Goal: Task Accomplishment & Management: Complete application form

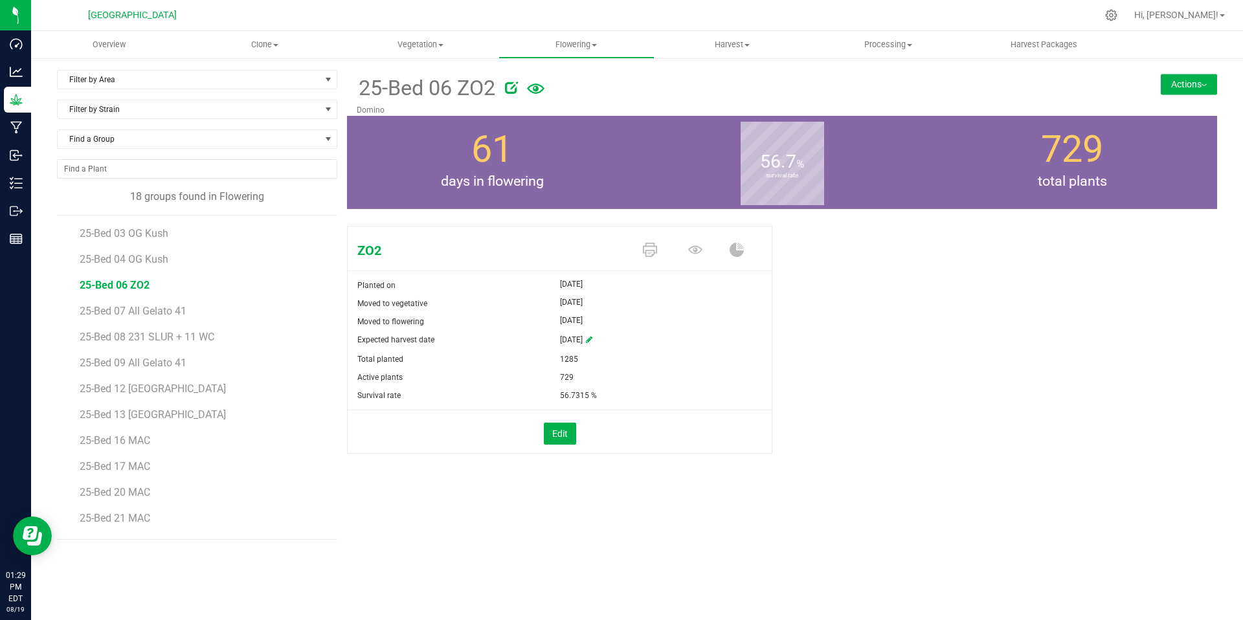
click at [1181, 86] on button "Actions" at bounding box center [1189, 84] width 56 height 21
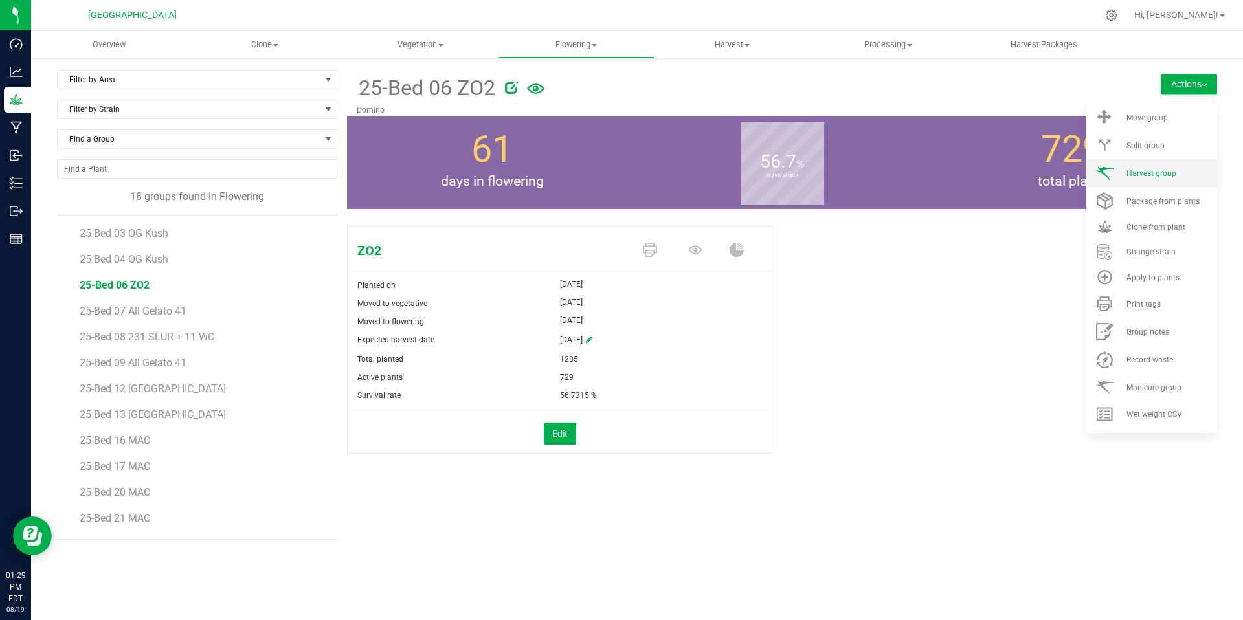
click at [1131, 172] on span "Harvest group" at bounding box center [1152, 173] width 50 height 9
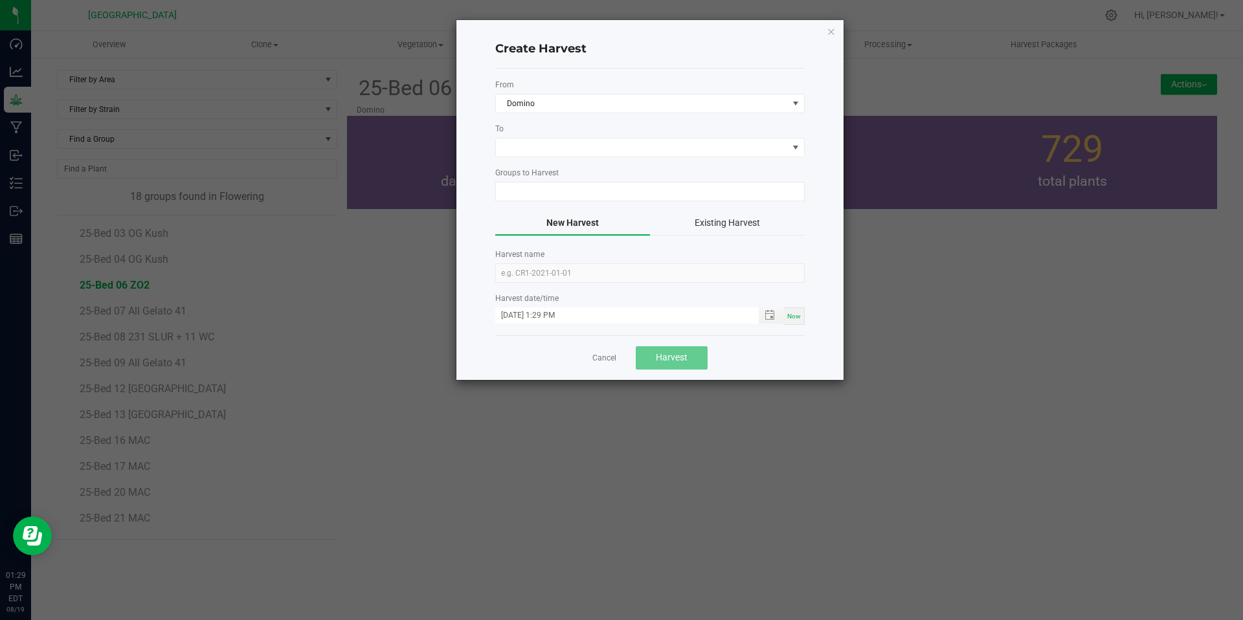
type input "25-Bed 06 ZO2"
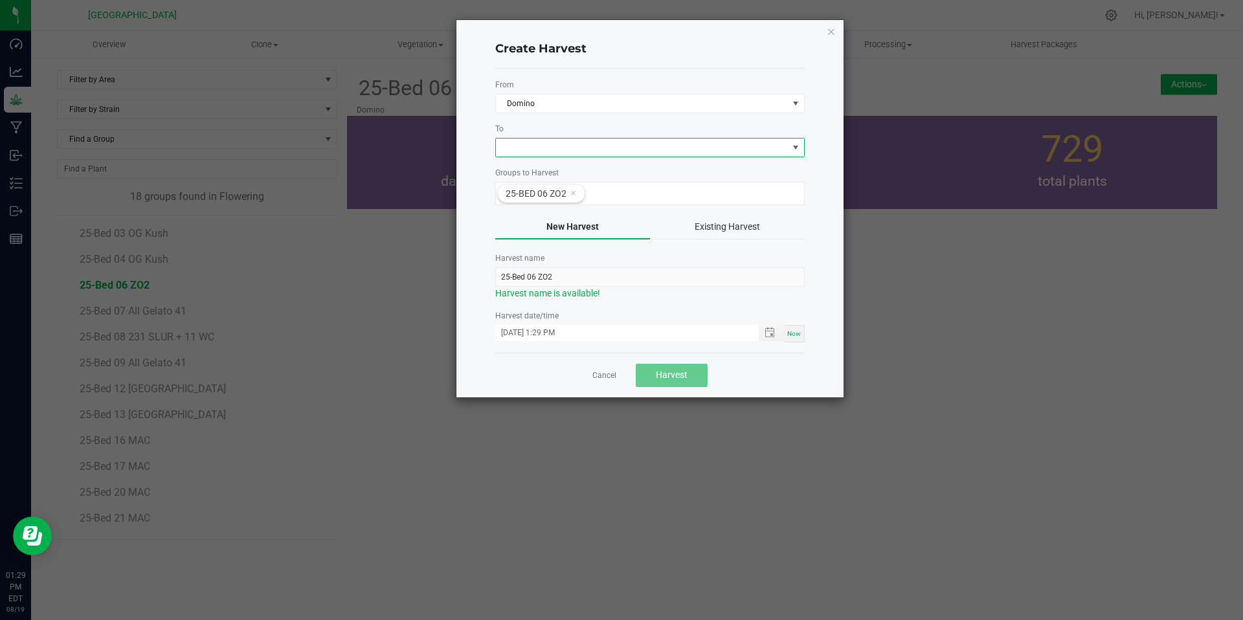
click at [527, 144] on span at bounding box center [642, 148] width 292 height 18
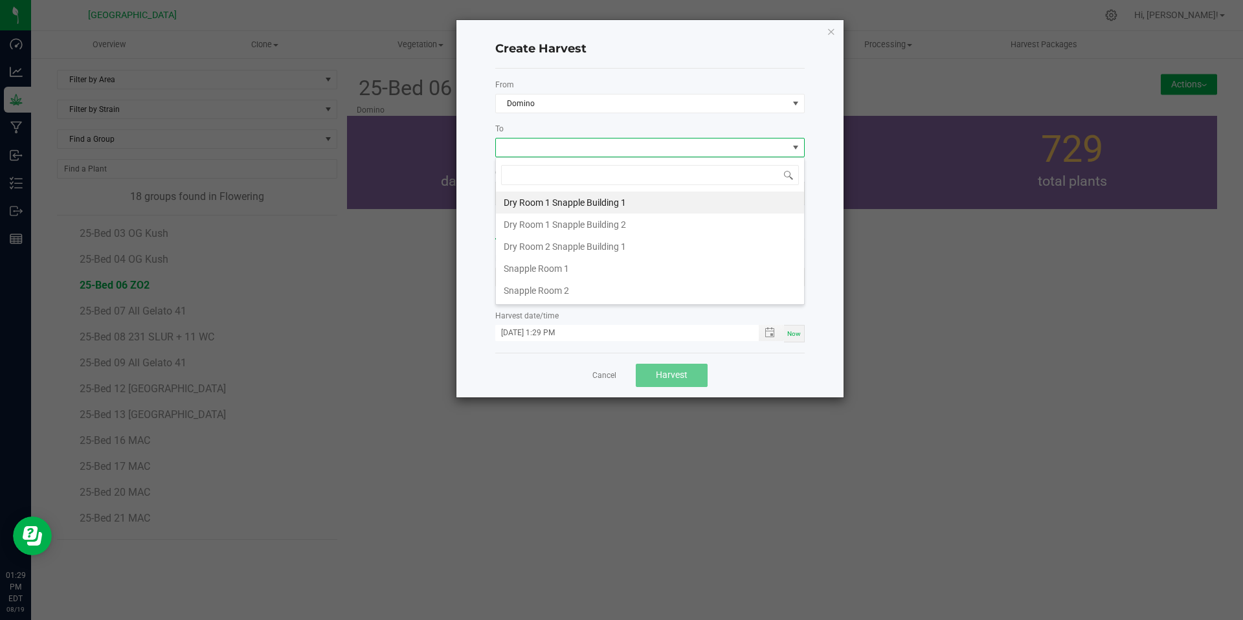
scroll to position [19, 310]
click at [537, 221] on li "Dry Room 1 Snapple Building 2" at bounding box center [650, 225] width 308 height 22
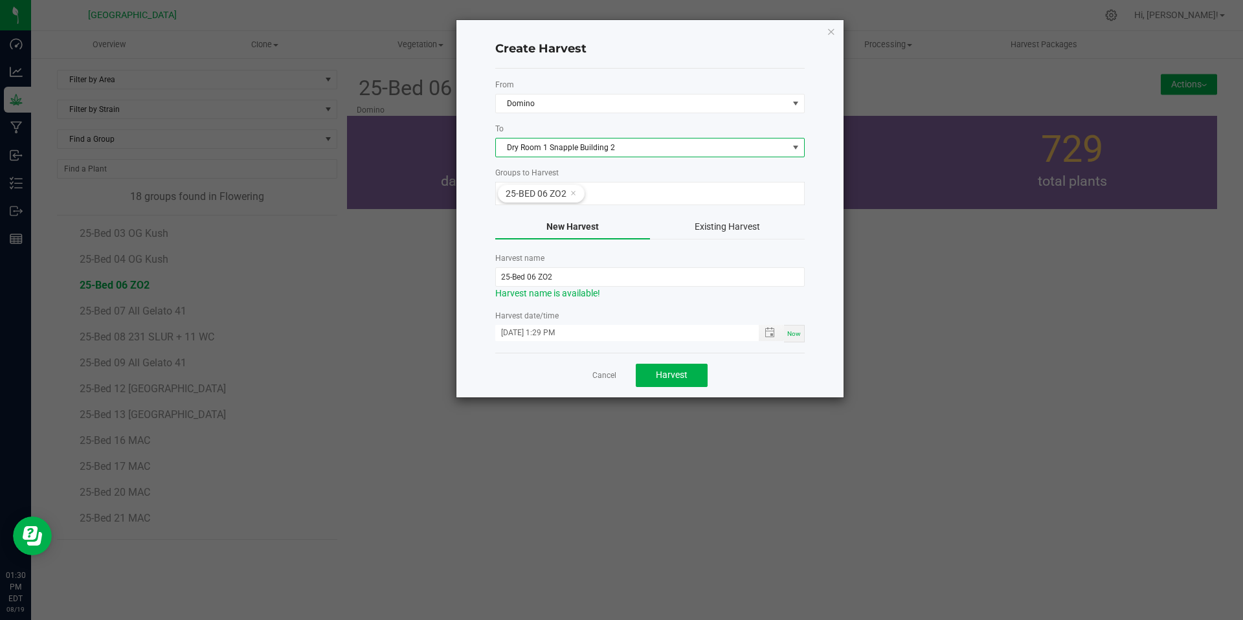
click at [708, 229] on button "Existing Harvest" at bounding box center [727, 227] width 155 height 25
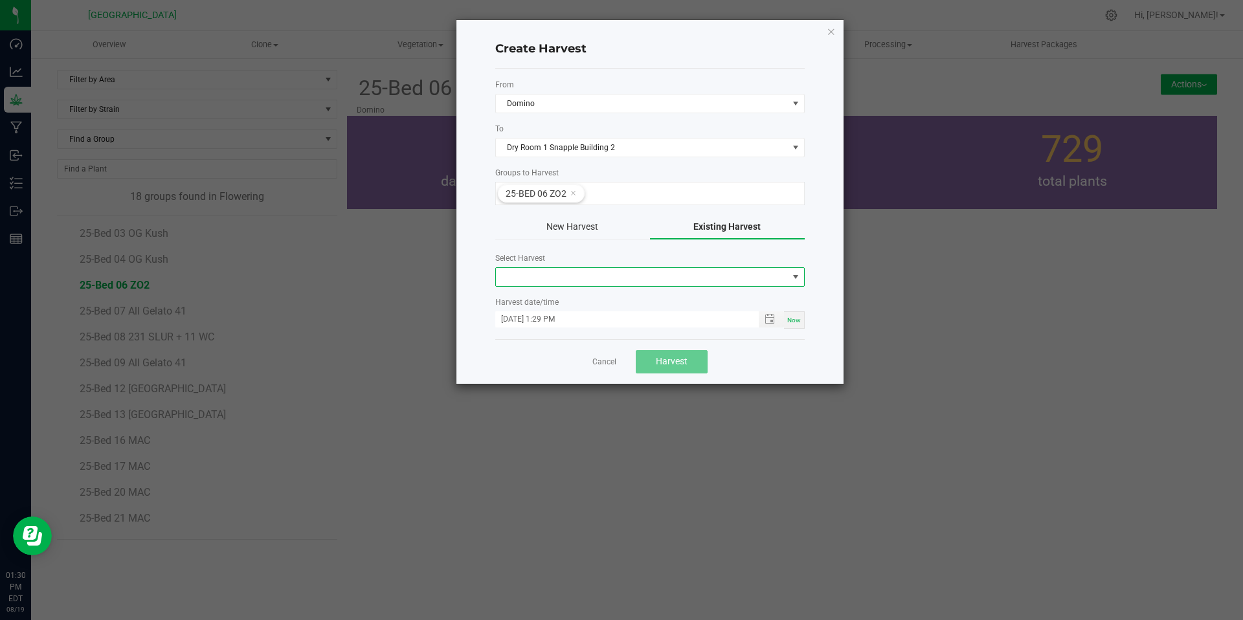
click at [627, 275] on span "NO DATA FOUND" at bounding box center [642, 277] width 292 height 18
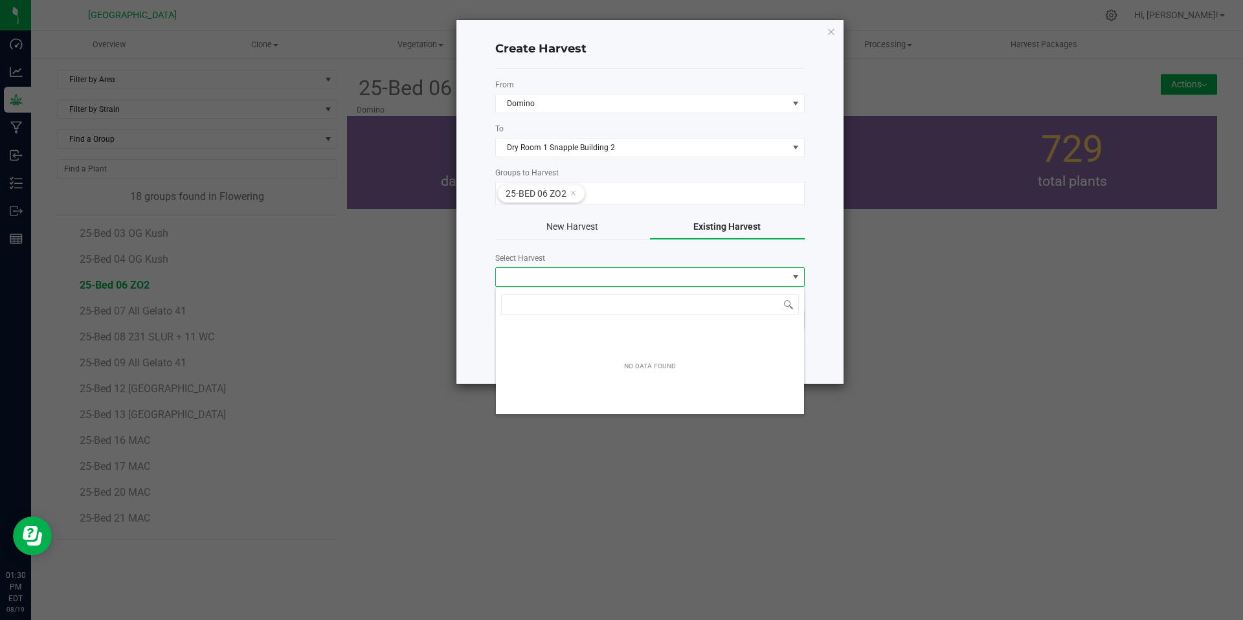
click at [580, 229] on button "New Harvest" at bounding box center [572, 227] width 155 height 25
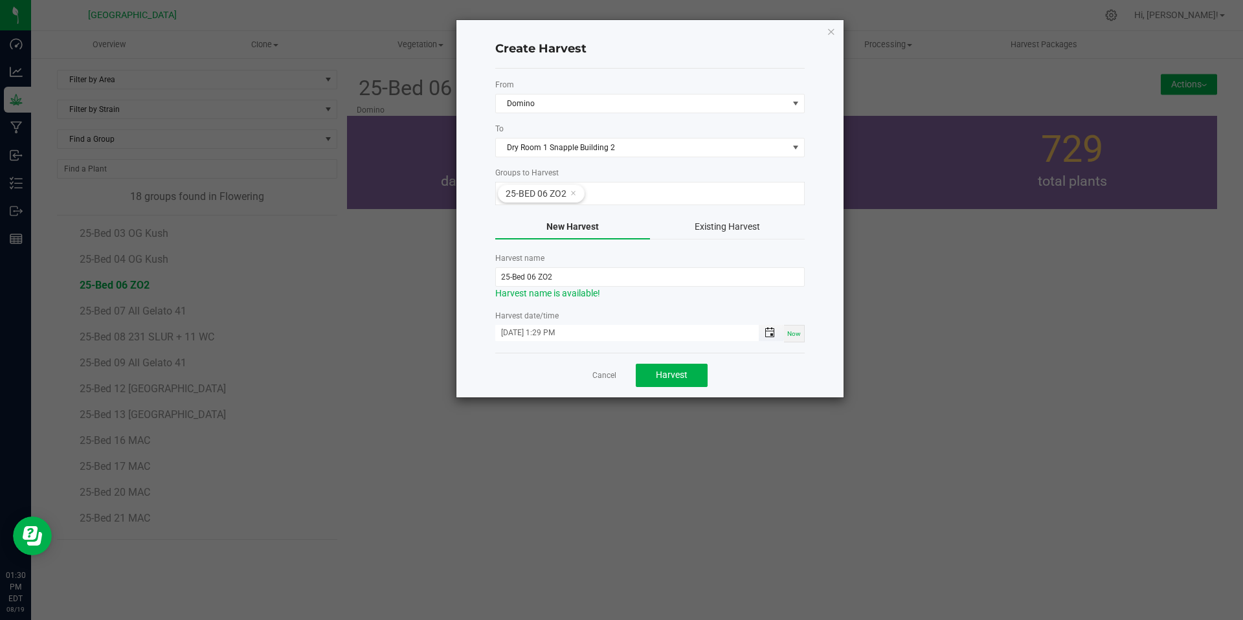
click at [767, 335] on span "Toggle popup" at bounding box center [770, 333] width 10 height 10
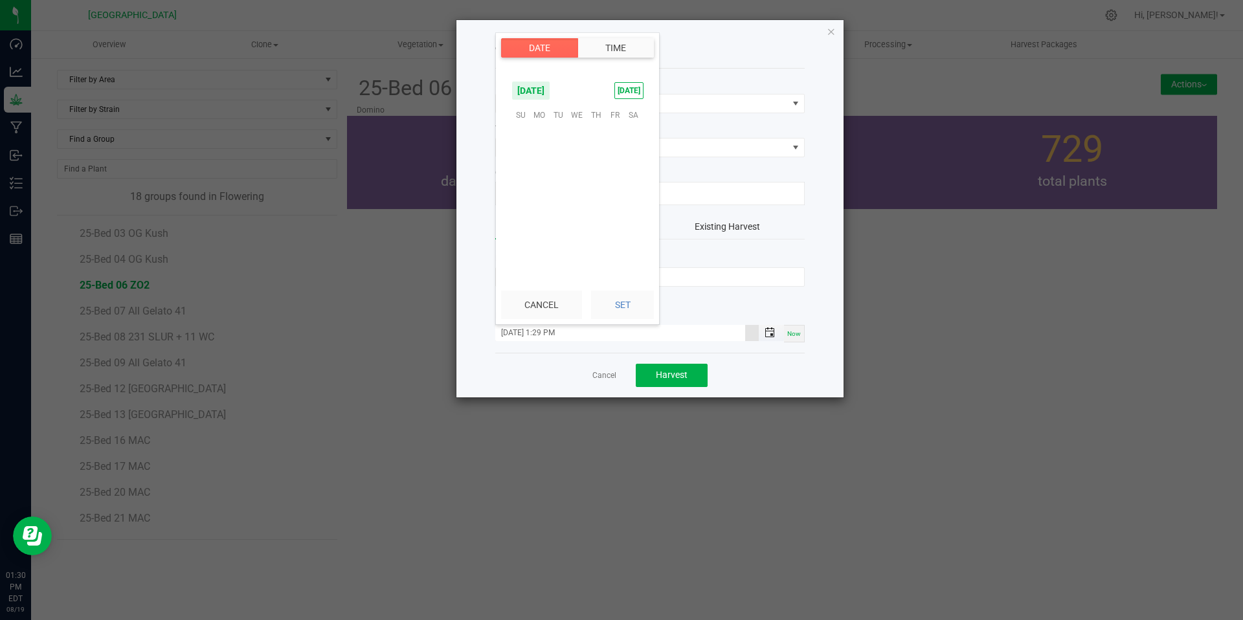
scroll to position [17, 0]
click at [596, 155] on span "7" at bounding box center [596, 155] width 19 height 20
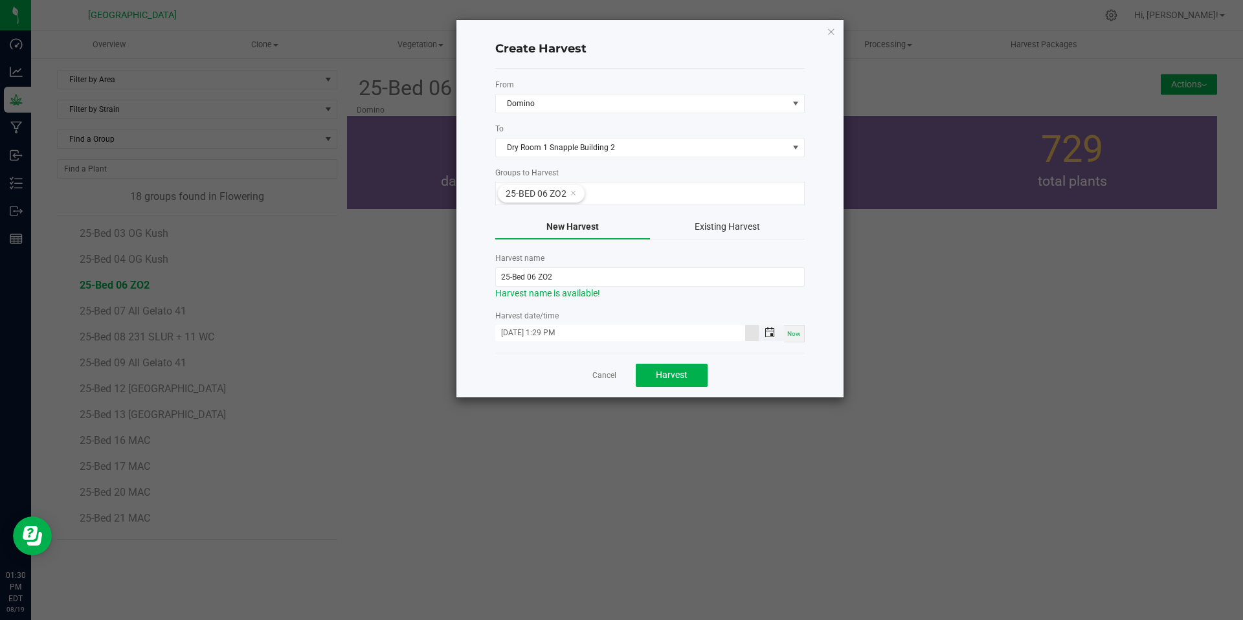
click at [769, 333] on span "Toggle popup" at bounding box center [770, 333] width 10 height 10
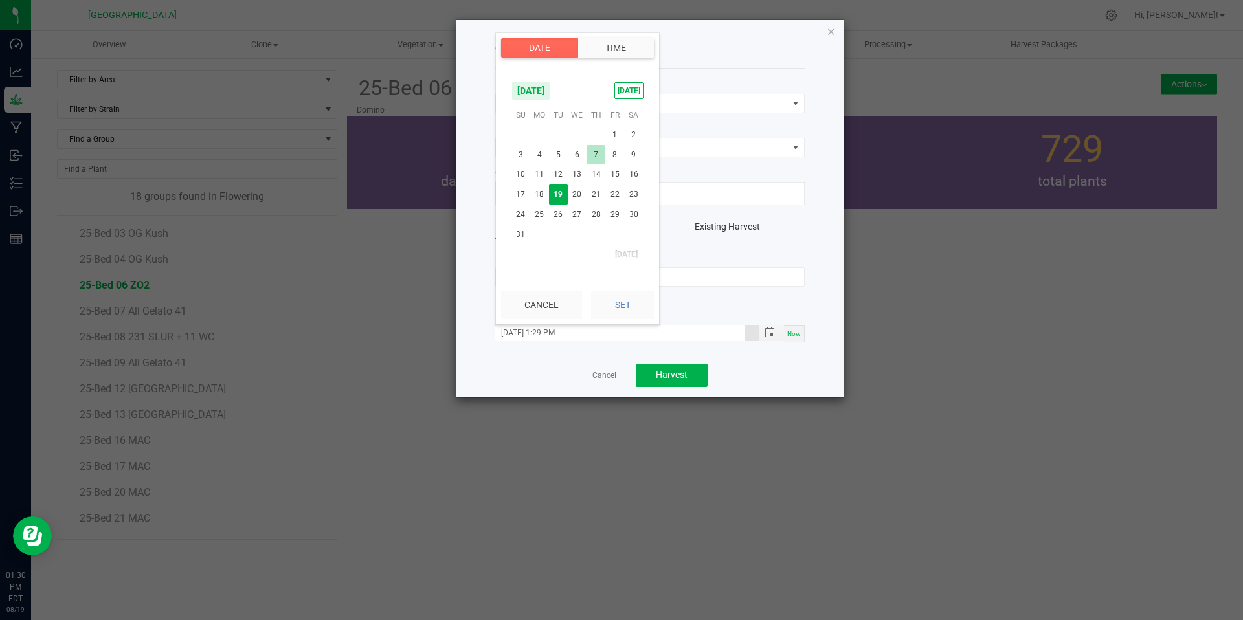
click at [596, 156] on span "7" at bounding box center [596, 155] width 19 height 20
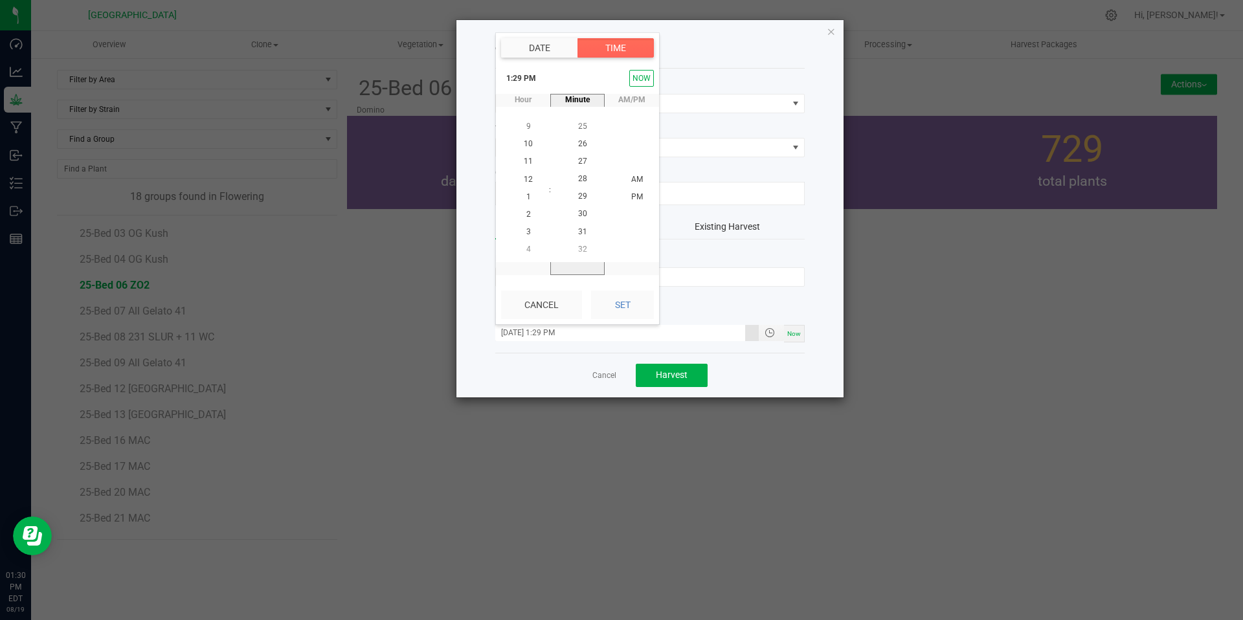
click at [596, 156] on kendo-virtualization "00 01 02 03 04 05 06 07 08 09 10 11 12 13 14 15 16 17 18 19 20 21 22 23 24 25 2…" at bounding box center [583, 197] width 195 height 155
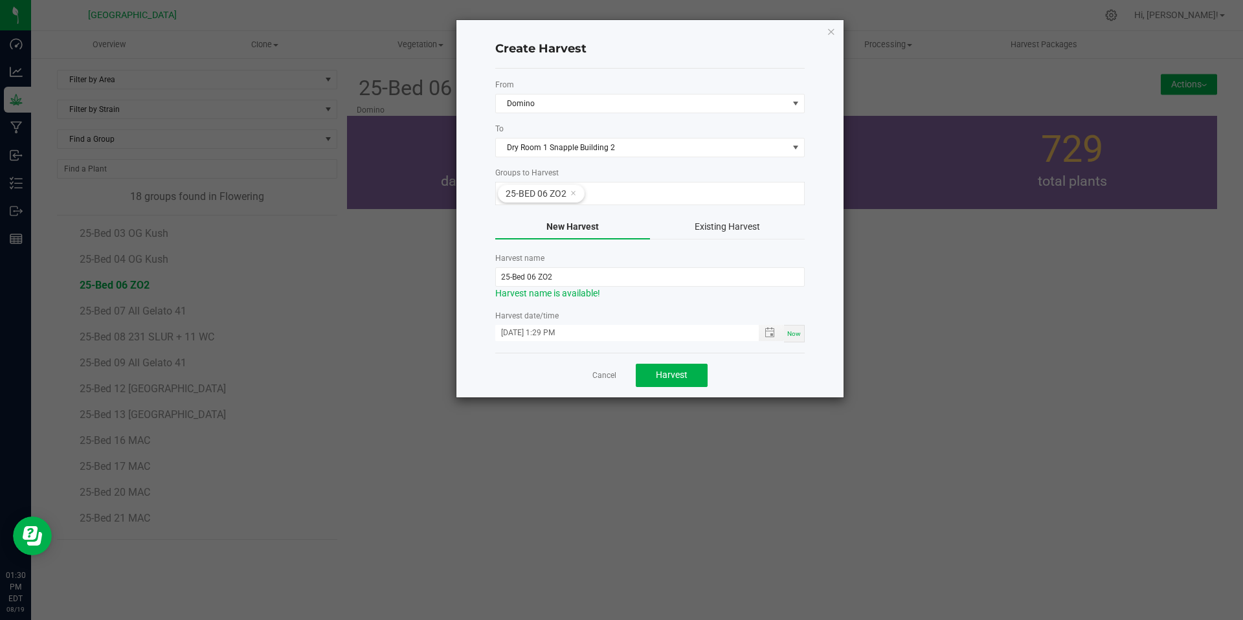
click at [697, 308] on form "From Domino To Dry Room 1 Snapple Building 2 Groups to Harvest 25-Bed 06 ZO2 Ne…" at bounding box center [650, 211] width 310 height 264
click at [770, 333] on span "Toggle popup" at bounding box center [770, 333] width 10 height 10
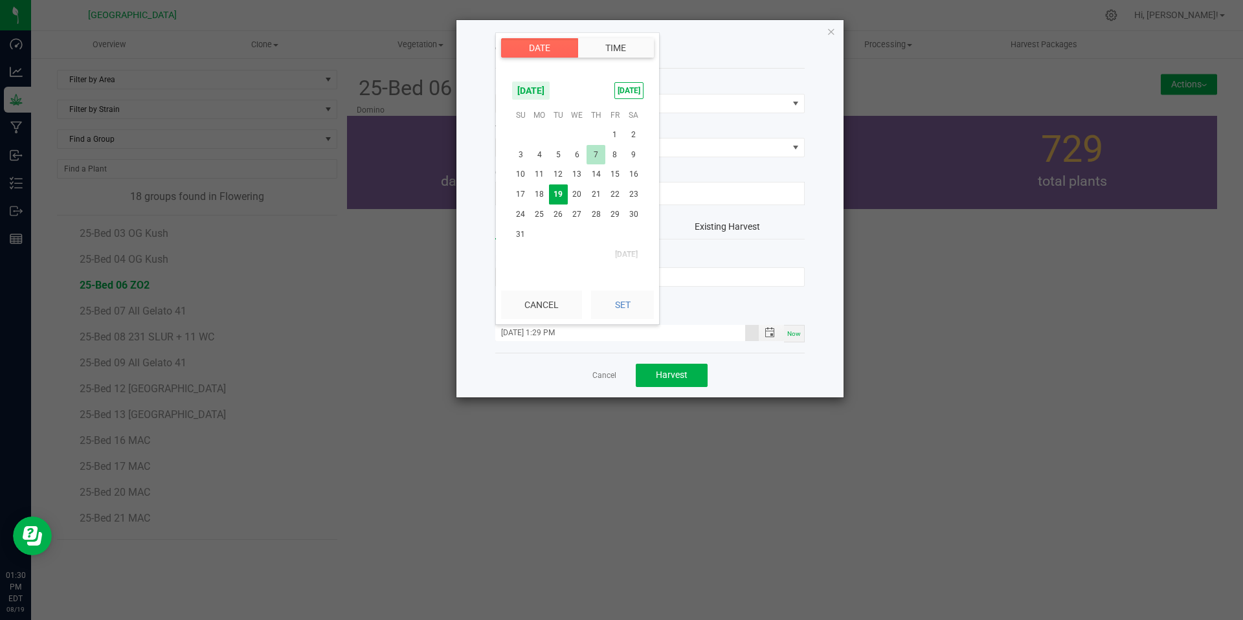
click at [594, 155] on span "7" at bounding box center [596, 155] width 19 height 20
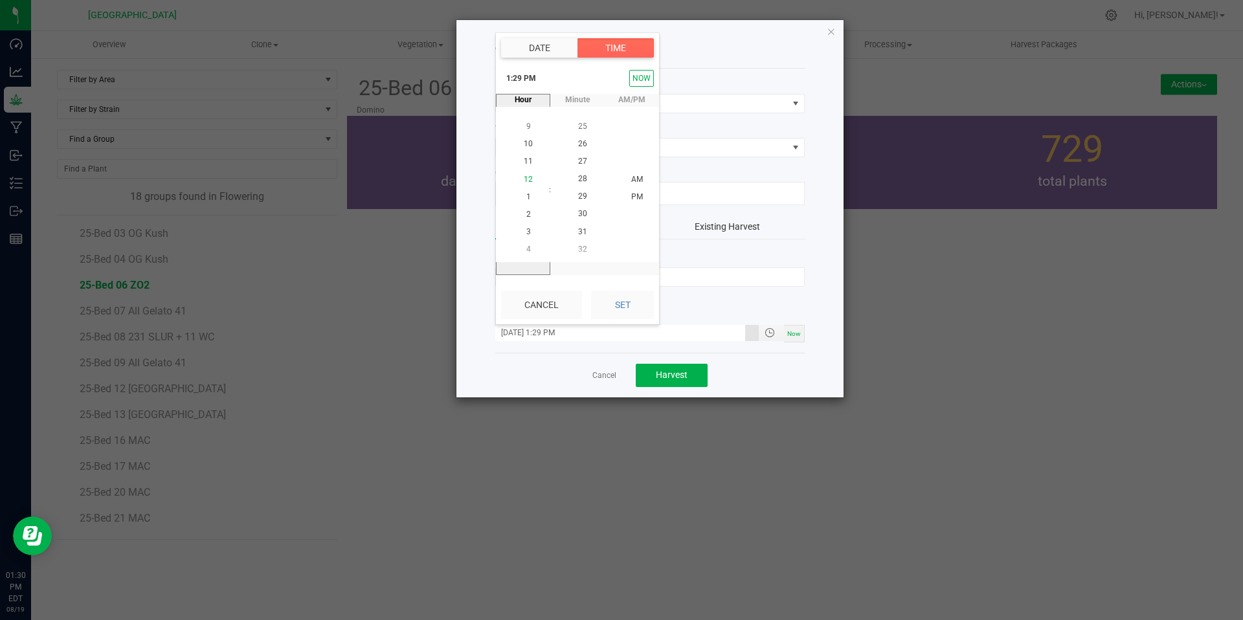
click at [526, 178] on span "12" at bounding box center [528, 179] width 9 height 9
click at [514, 176] on li "11" at bounding box center [528, 179] width 31 height 17
click at [526, 195] on span "11" at bounding box center [528, 196] width 9 height 9
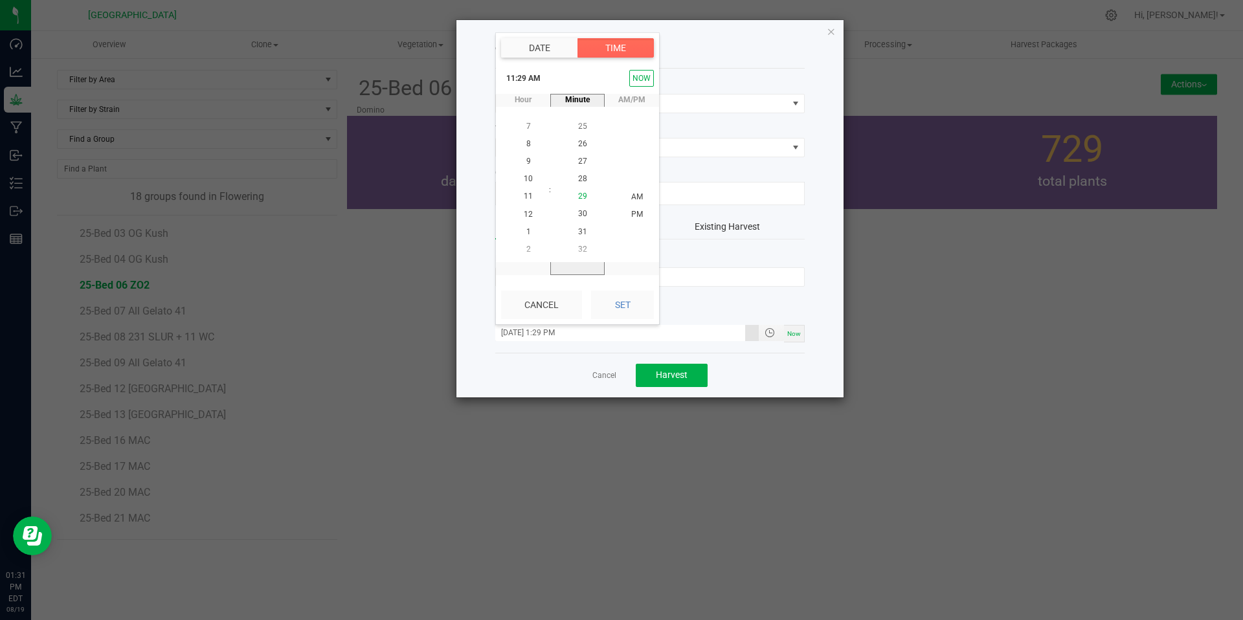
click at [571, 195] on li "29" at bounding box center [582, 196] width 31 height 17
click at [619, 302] on button "Set" at bounding box center [622, 305] width 63 height 28
type input "[DATE] 11:29 AM"
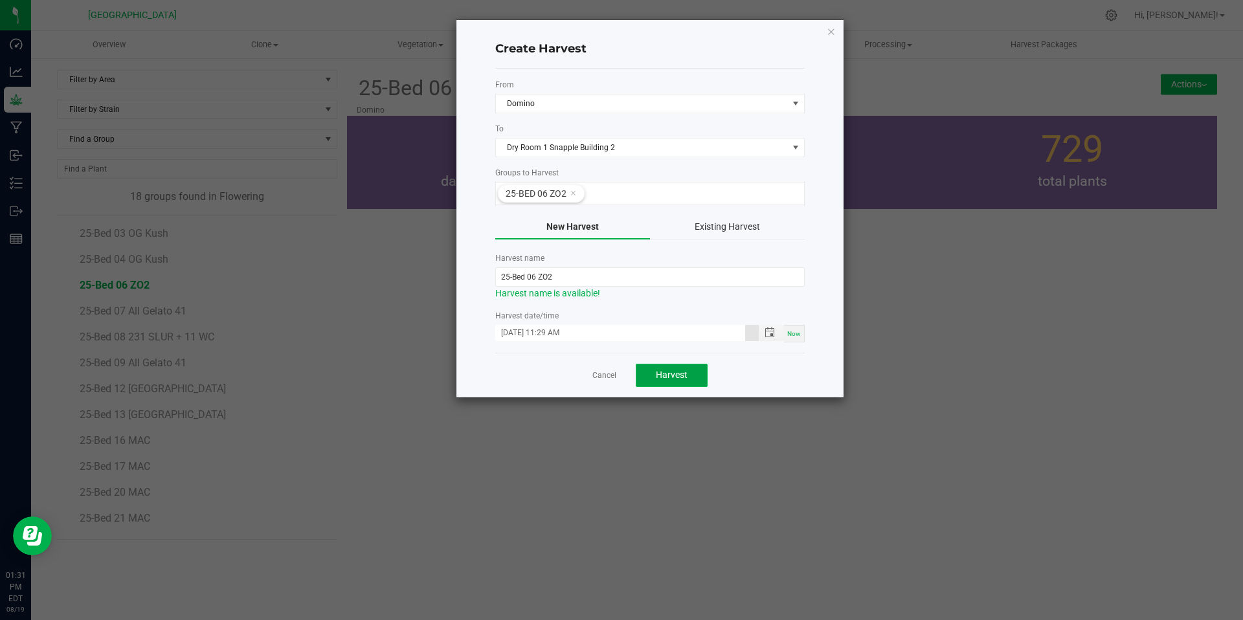
click at [670, 378] on span "Harvest" at bounding box center [672, 375] width 32 height 10
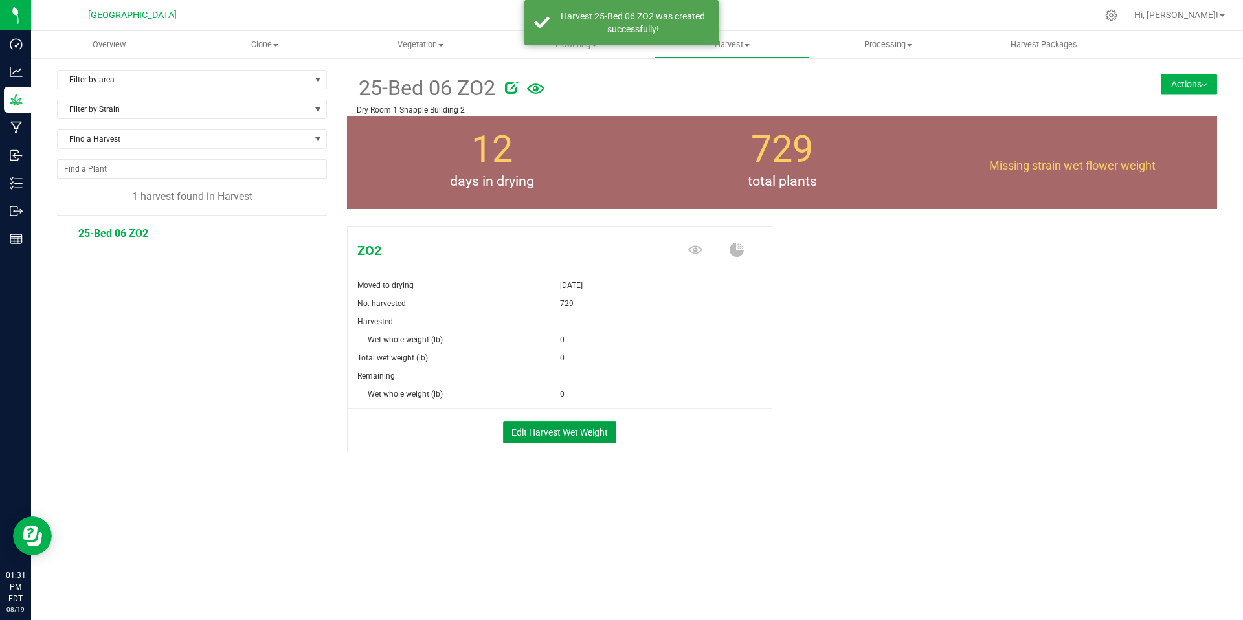
click at [561, 427] on button "Edit Harvest Wet Weight" at bounding box center [559, 433] width 113 height 22
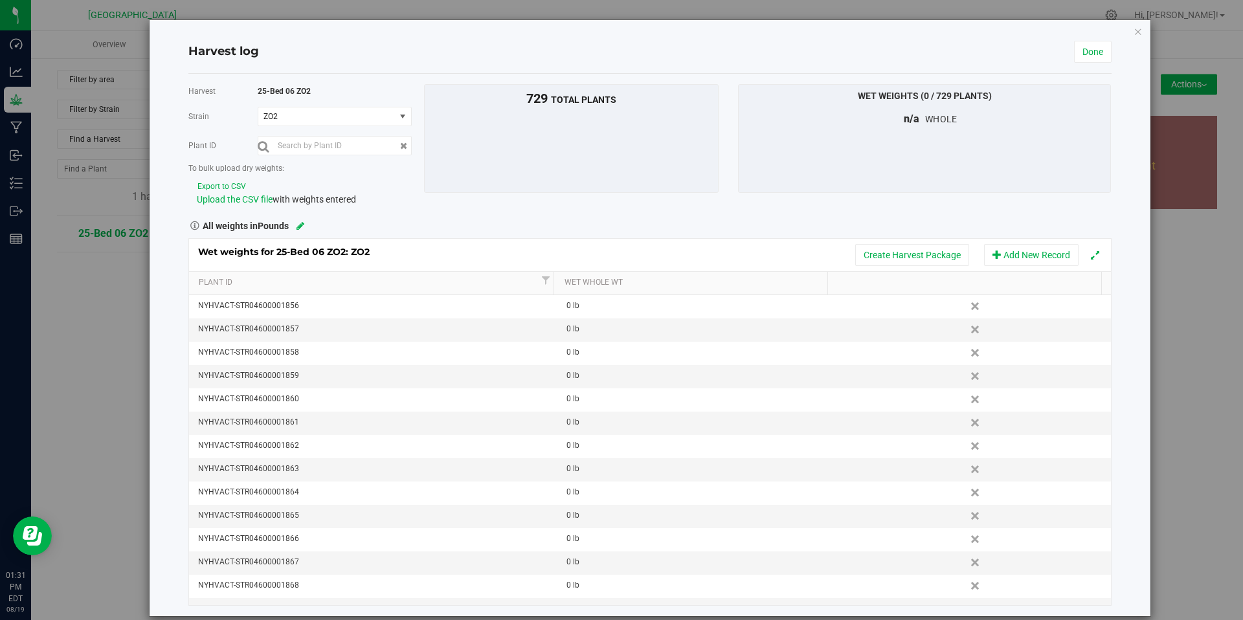
click at [298, 227] on icon at bounding box center [301, 225] width 8 height 9
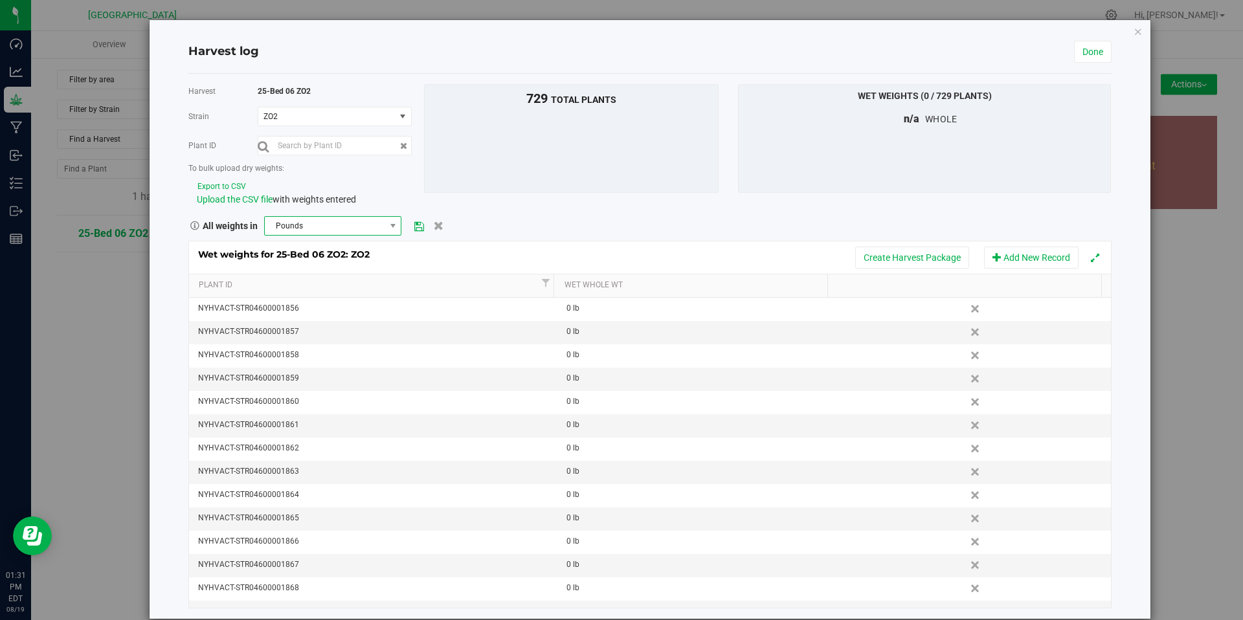
click at [380, 225] on span "Pounds" at bounding box center [325, 226] width 120 height 18
click at [327, 266] on li "Kilograms" at bounding box center [331, 272] width 135 height 22
click at [420, 222] on icon at bounding box center [419, 226] width 10 height 8
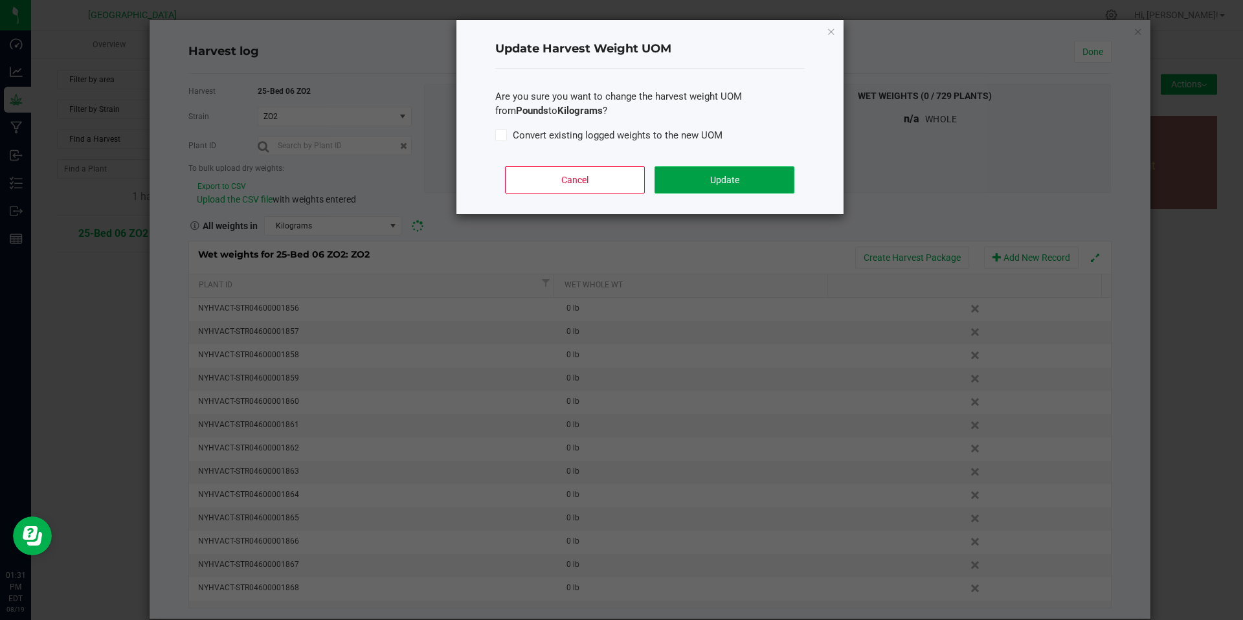
click at [707, 182] on button "Update" at bounding box center [724, 179] width 139 height 27
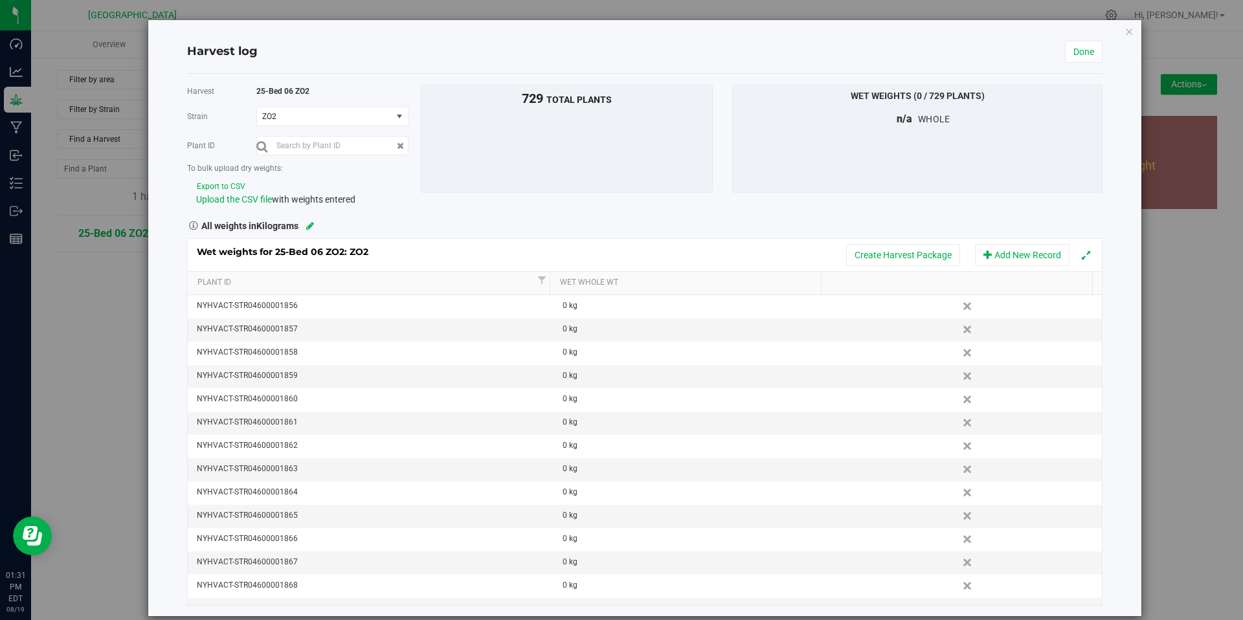
click at [214, 183] on button "Export to CSV" at bounding box center [221, 187] width 50 height 12
click at [465, 61] on div "Harvest log Done" at bounding box center [645, 51] width 916 height 43
click at [225, 199] on span "Upload the CSV file" at bounding box center [234, 199] width 76 height 10
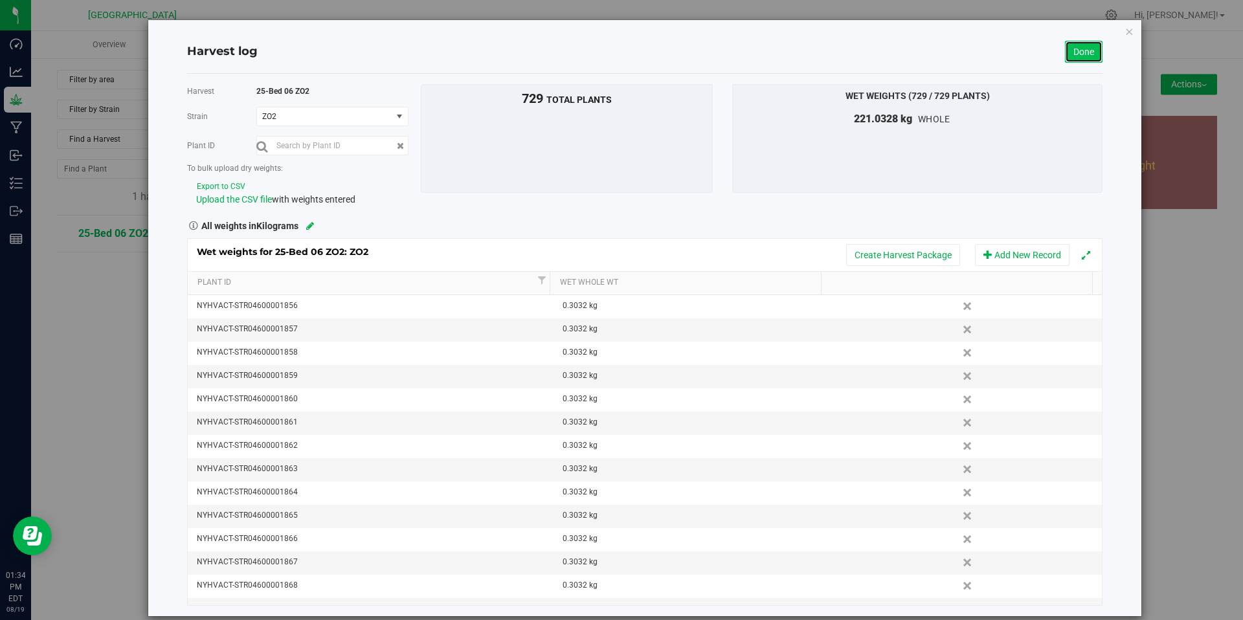
click at [1081, 51] on link "Done" at bounding box center [1084, 52] width 38 height 22
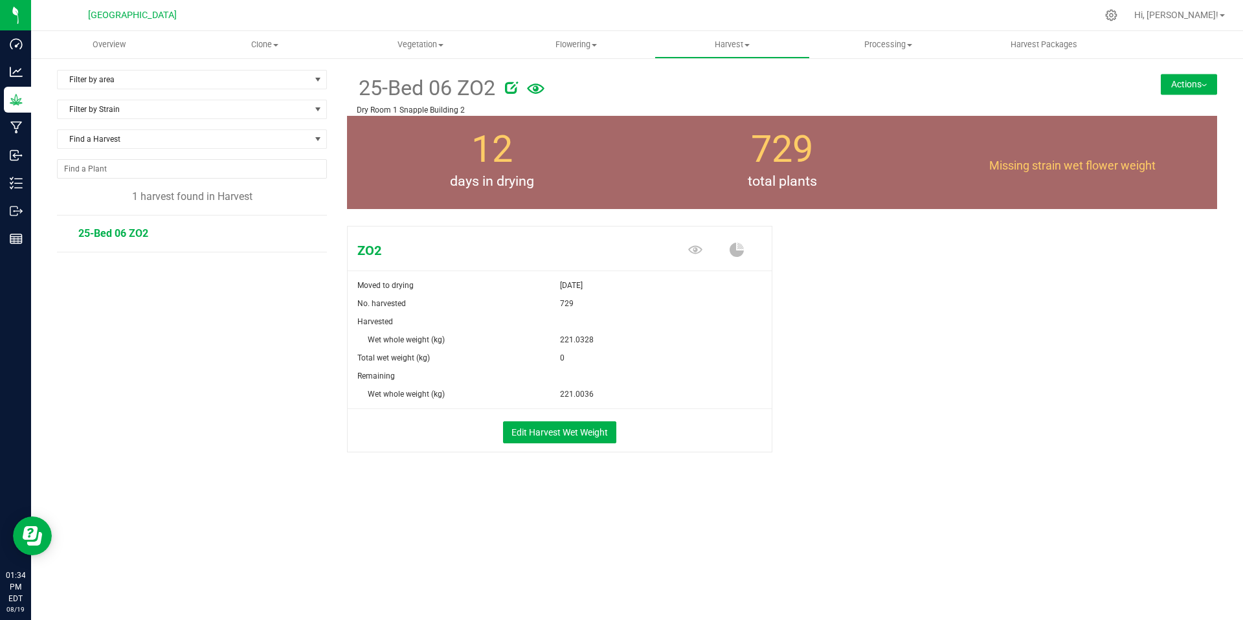
click at [1173, 84] on button "Actions" at bounding box center [1189, 84] width 56 height 21
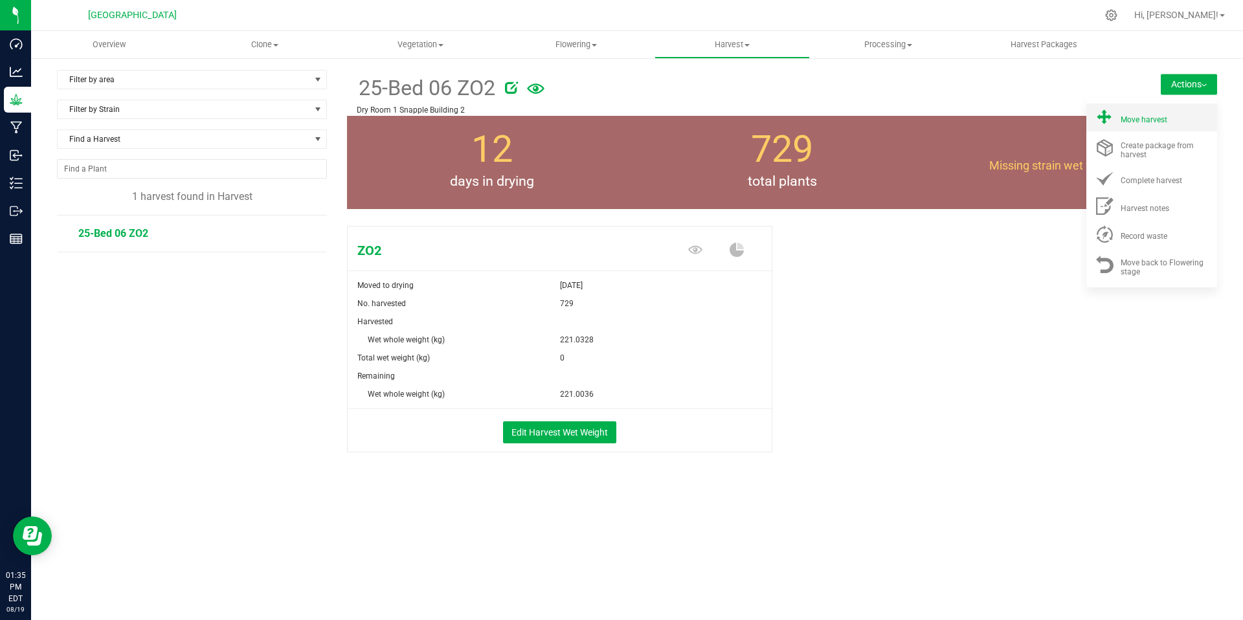
click at [1151, 120] on span "Move harvest" at bounding box center [1144, 119] width 47 height 9
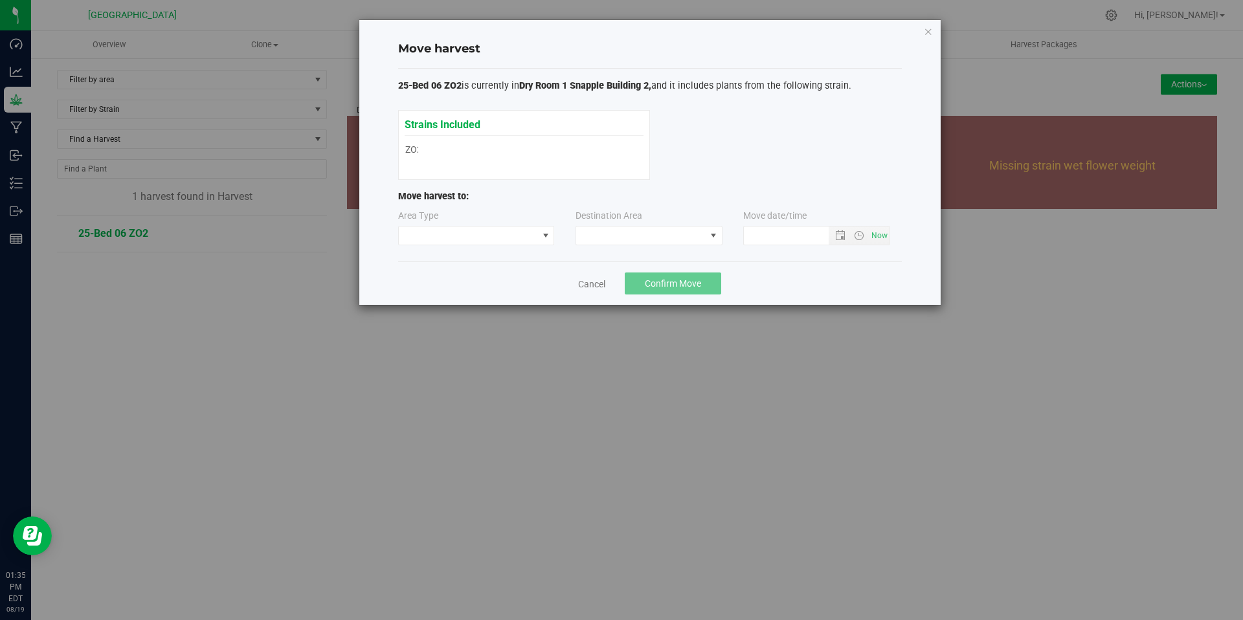
type input "[DATE] 1:35 PM"
click at [532, 236] on span at bounding box center [468, 236] width 139 height 18
click at [524, 286] on li "Processing" at bounding box center [476, 282] width 155 height 22
click at [613, 238] on span at bounding box center [641, 236] width 130 height 18
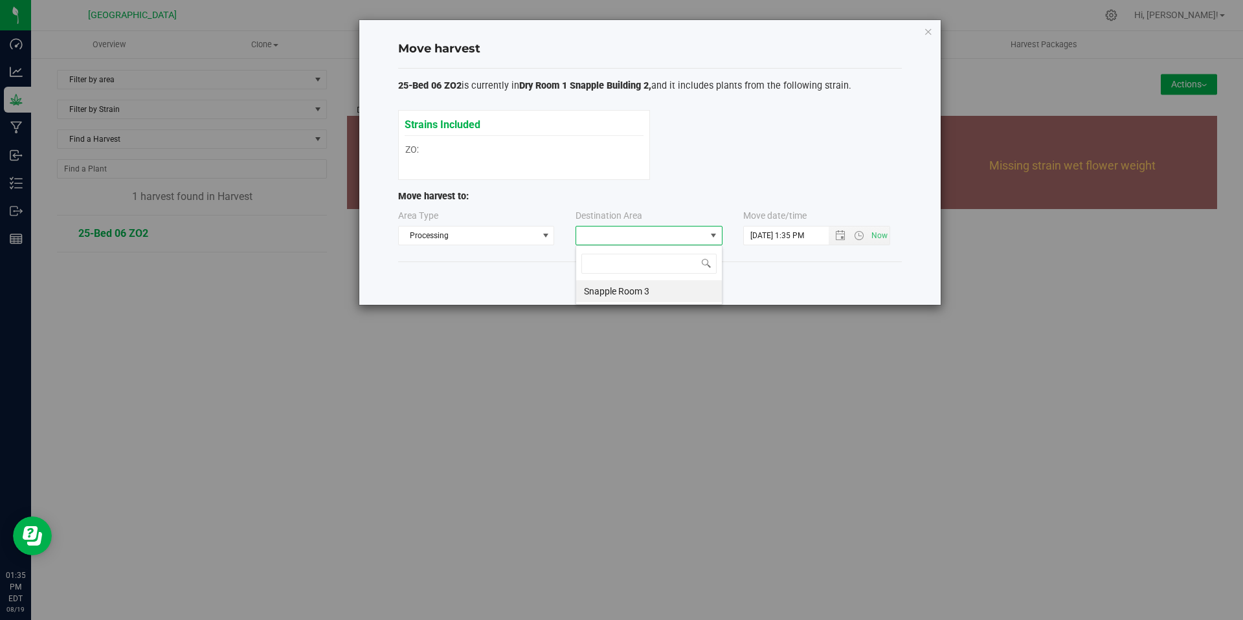
scroll to position [19, 147]
click at [612, 238] on span at bounding box center [641, 236] width 130 height 18
click at [933, 30] on div "Move harvest 25-Bed 06 ZO2 is currently in Dry Room 1 Snapple Building 2, and i…" at bounding box center [650, 162] width 582 height 285
click at [927, 32] on icon "button" at bounding box center [928, 31] width 9 height 16
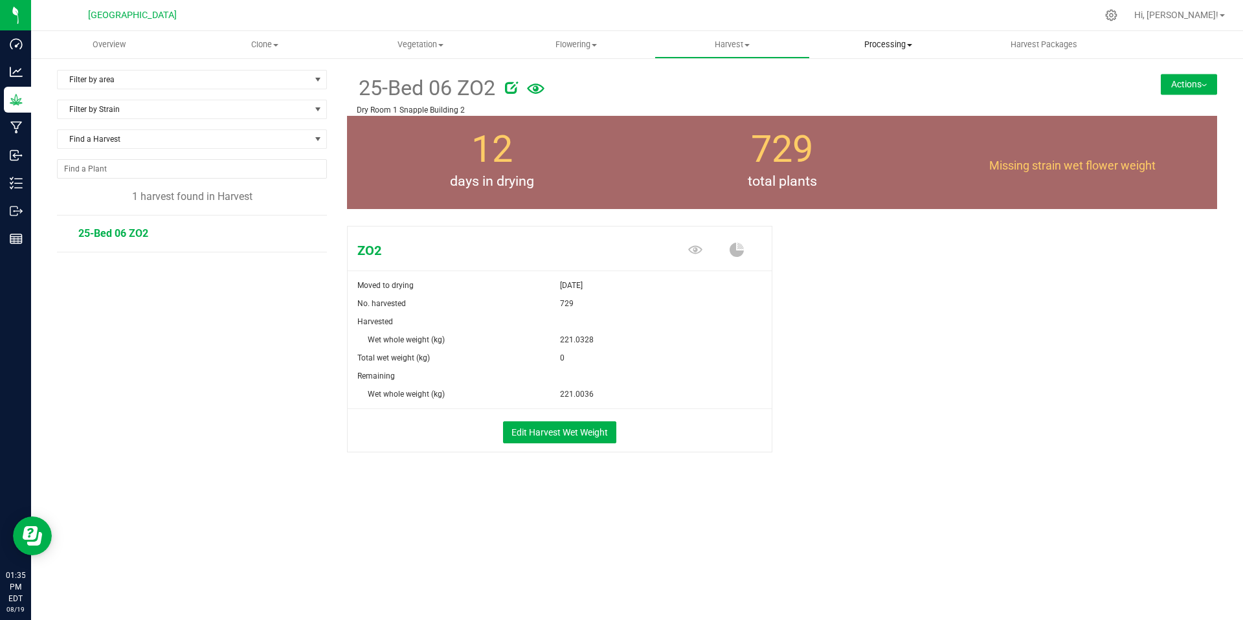
click at [876, 42] on span "Processing" at bounding box center [888, 45] width 155 height 12
click at [877, 89] on span "Processing harvests" at bounding box center [870, 93] width 120 height 11
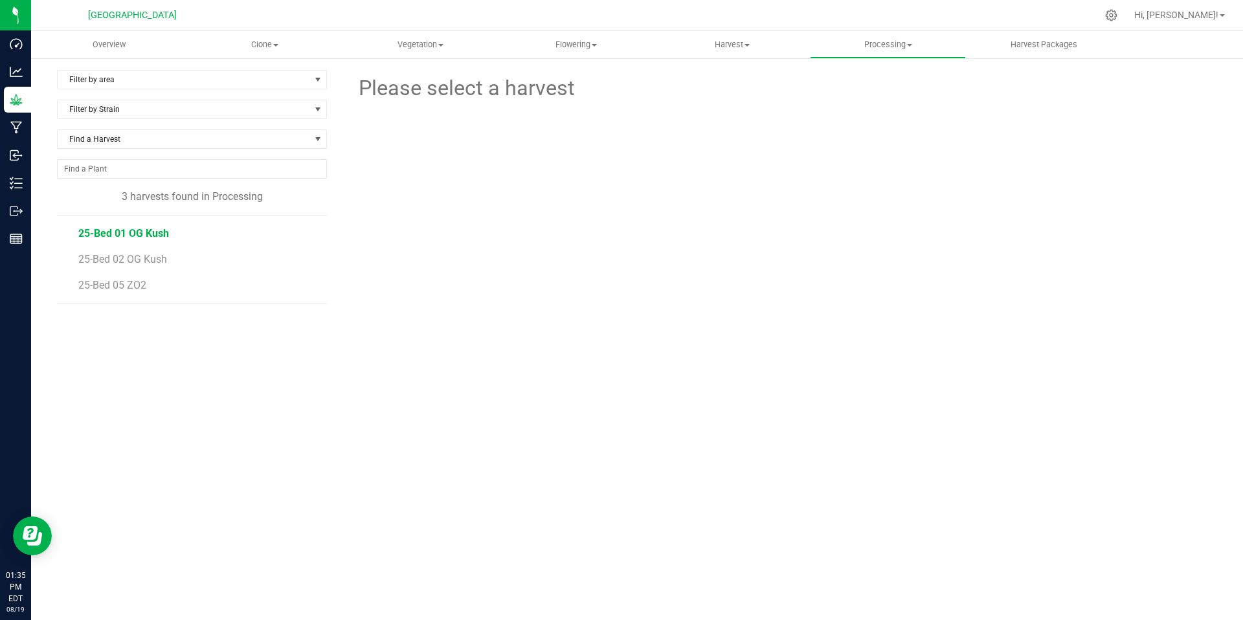
click at [142, 233] on span "25-Bed 01 OG Kush" at bounding box center [123, 233] width 91 height 12
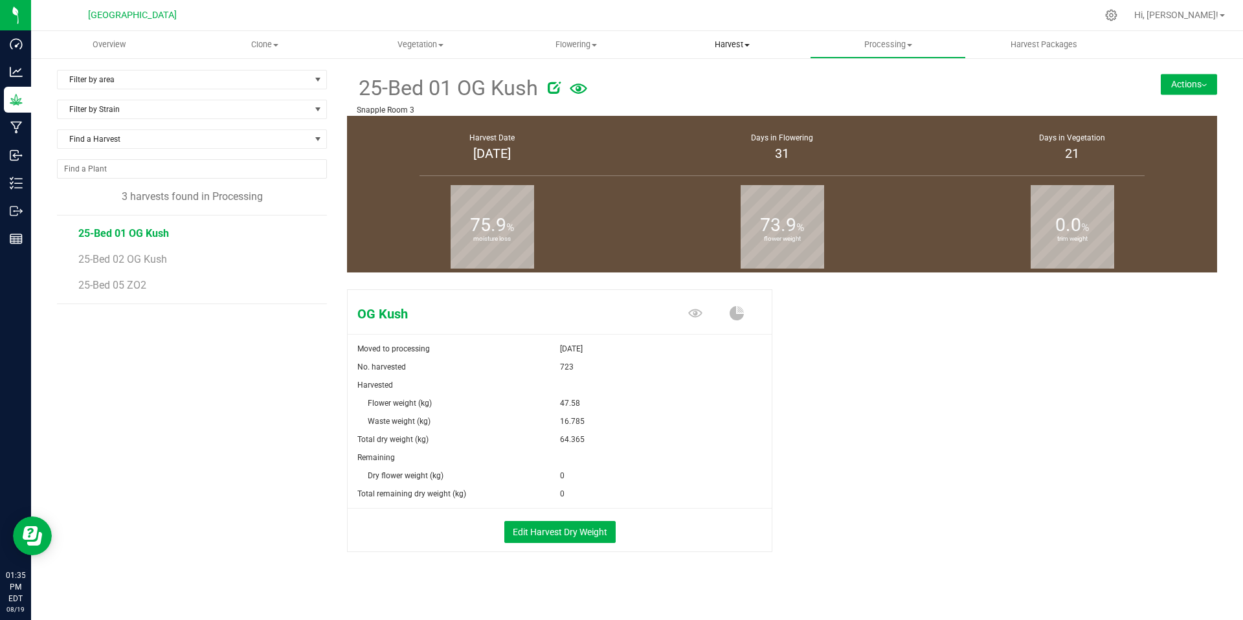
click at [738, 41] on span "Harvest" at bounding box center [732, 45] width 155 height 12
click at [688, 76] on span "Harvests" at bounding box center [691, 78] width 72 height 11
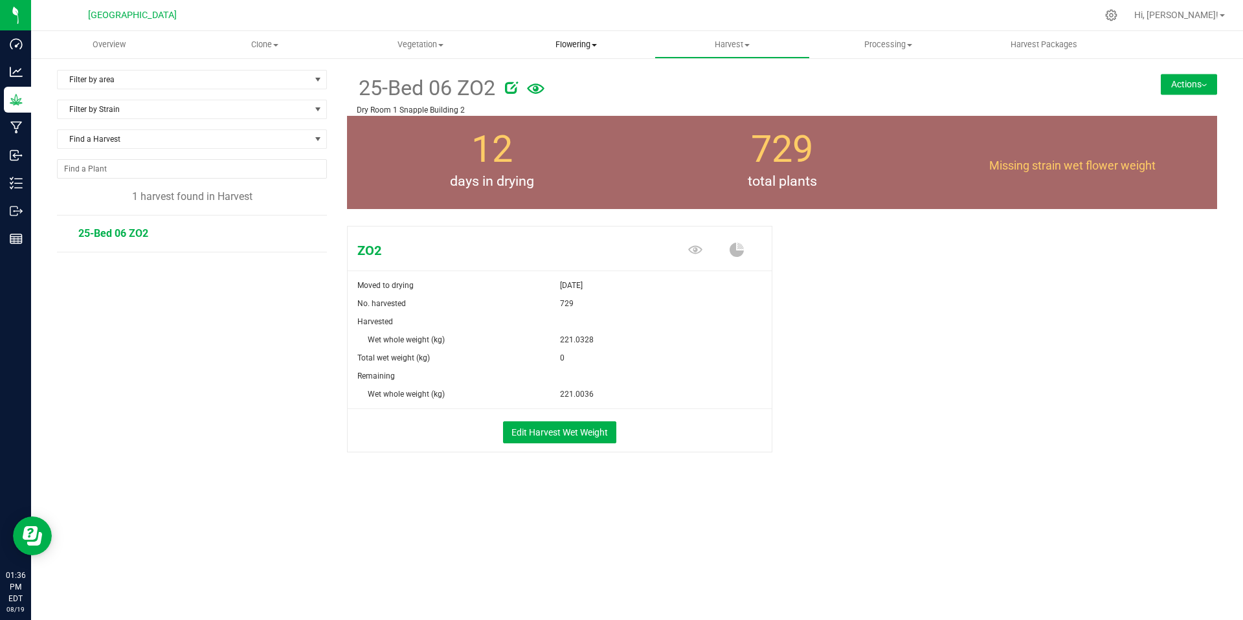
click at [589, 43] on span "Flowering" at bounding box center [576, 45] width 155 height 12
click at [550, 89] on span "Flowering groups" at bounding box center [552, 93] width 107 height 11
